Goal: Transaction & Acquisition: Purchase product/service

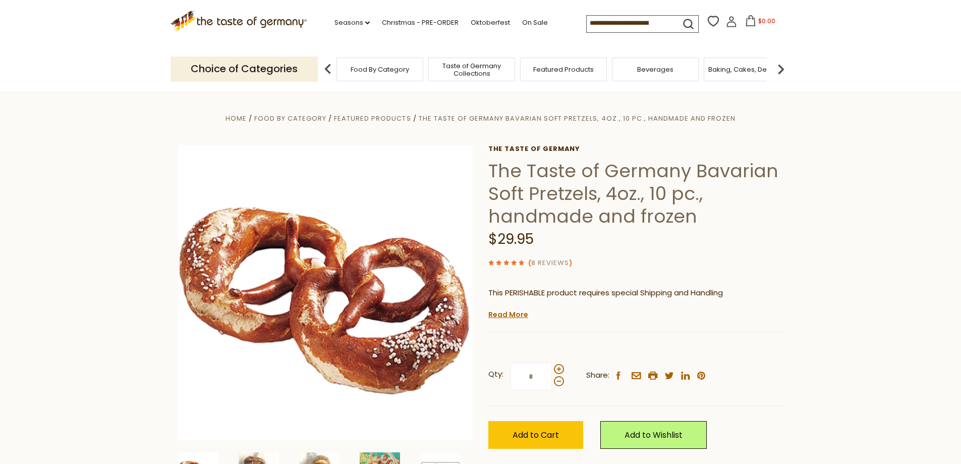
click at [553, 262] on link "8 Reviews" at bounding box center [550, 263] width 38 height 11
click at [546, 262] on link "8 Reviews" at bounding box center [550, 263] width 38 height 11
click at [468, 68] on span "Taste of Germany Collections" at bounding box center [472, 69] width 81 height 15
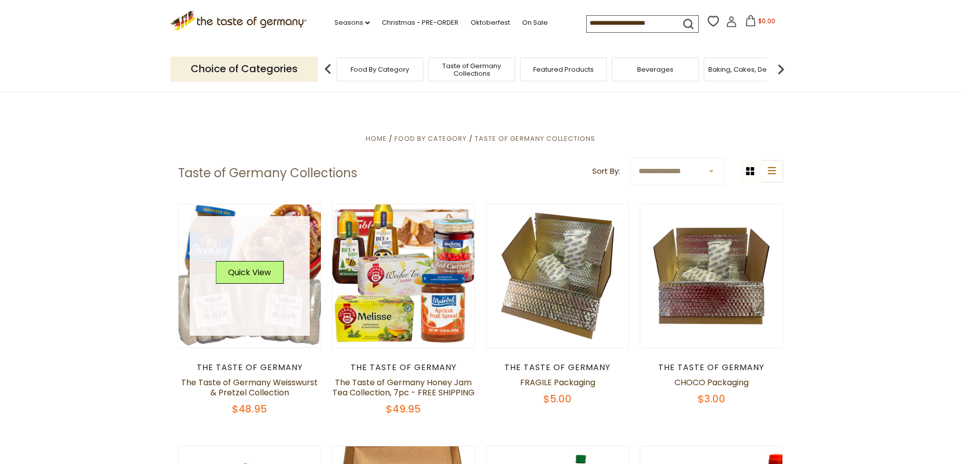
click at [248, 298] on link at bounding box center [250, 276] width 120 height 120
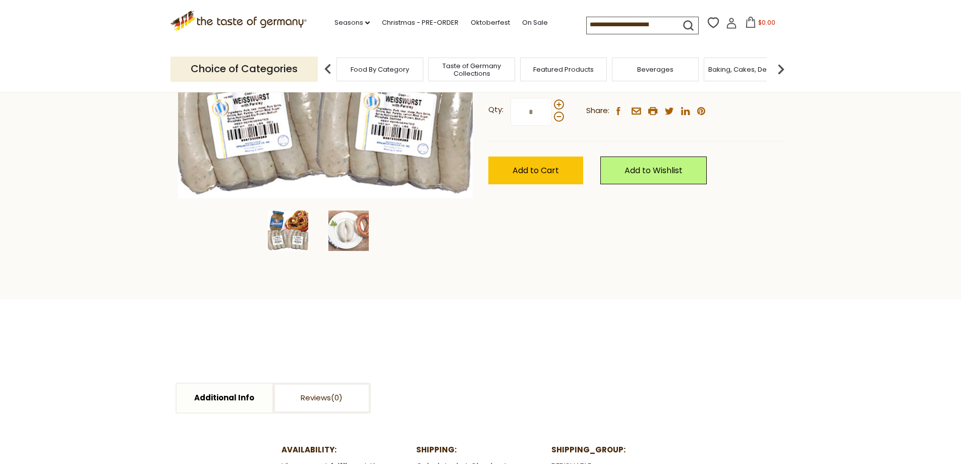
scroll to position [16, 0]
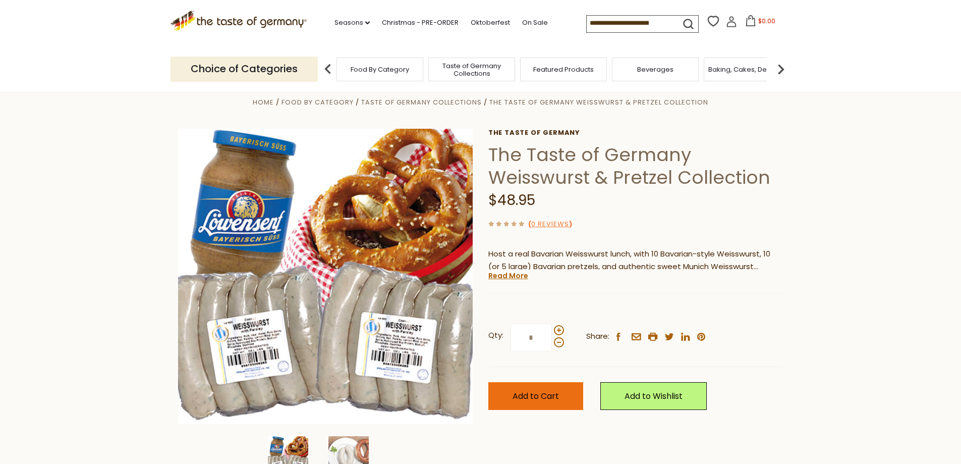
click at [529, 392] on span "Add to Cart" at bounding box center [536, 396] width 46 height 12
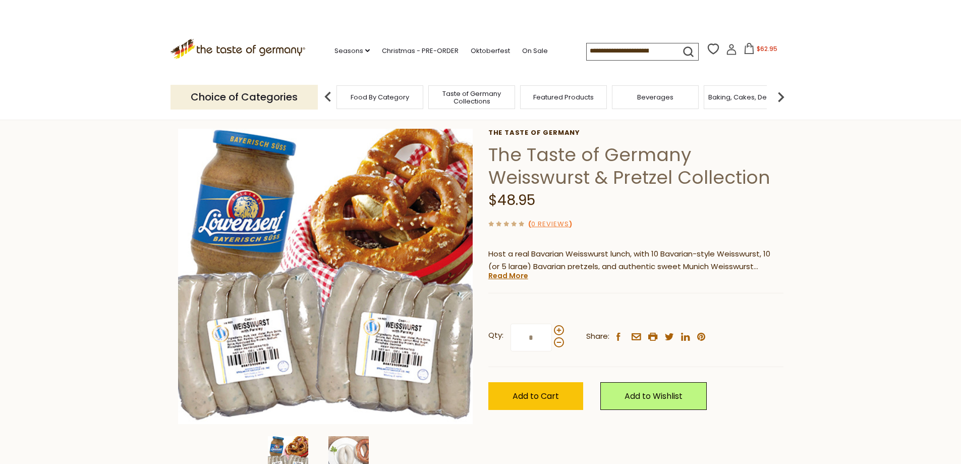
click at [760, 49] on span "$62.95" at bounding box center [767, 48] width 21 height 9
